Goal: Find specific page/section: Find specific page/section

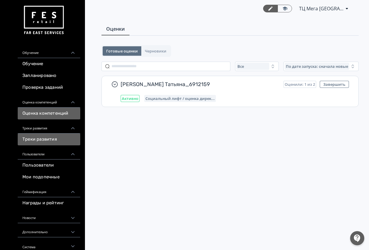
click at [56, 143] on link "Треки развития" at bounding box center [49, 140] width 63 height 12
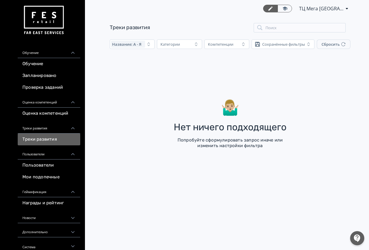
click at [36, 52] on div "Обучение" at bounding box center [49, 51] width 63 height 14
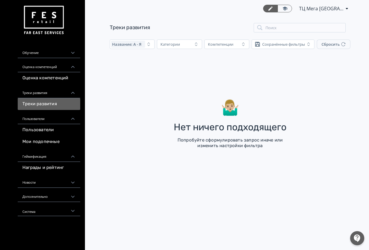
click at [37, 52] on div "Обучение" at bounding box center [49, 51] width 63 height 14
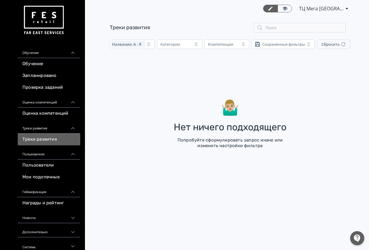
click at [28, 55] on div "Обучение" at bounding box center [49, 51] width 63 height 14
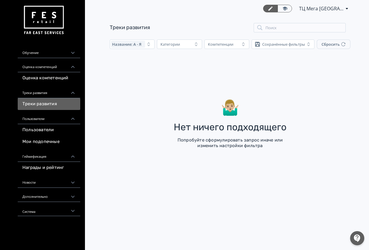
click at [331, 10] on span "ТЦ Мега [GEOGRAPHIC_DATA] RE 6912159" at bounding box center [321, 8] width 44 height 7
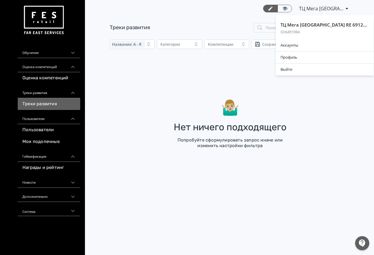
click at [225, 24] on div "ТЦ Мега Новосибирск RE 6912159 ID: 6451984 Аккаунты Профиль Выйти" at bounding box center [187, 127] width 374 height 255
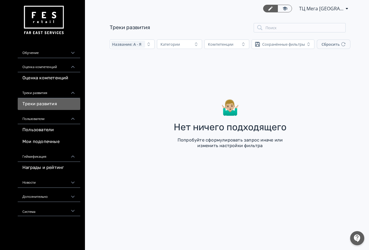
click at [34, 64] on div "Оценка компетенций" at bounding box center [49, 65] width 63 height 14
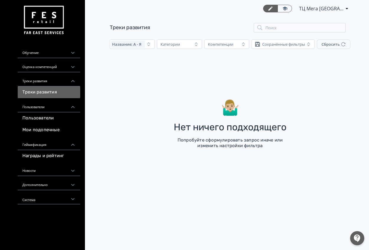
click at [34, 64] on div "Оценка компетенций" at bounding box center [49, 65] width 63 height 14
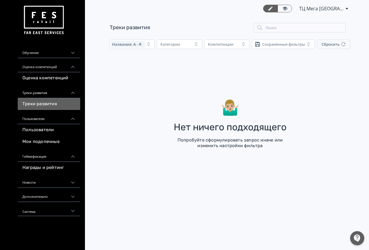
click at [37, 18] on img at bounding box center [43, 20] width 43 height 33
